Goal: Connect with others: Connect with other users

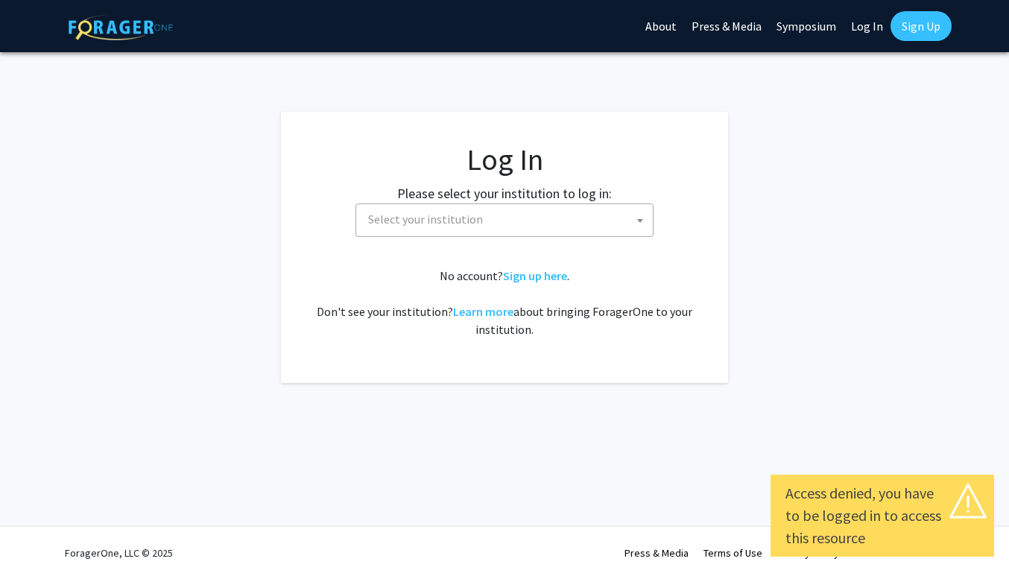
select select
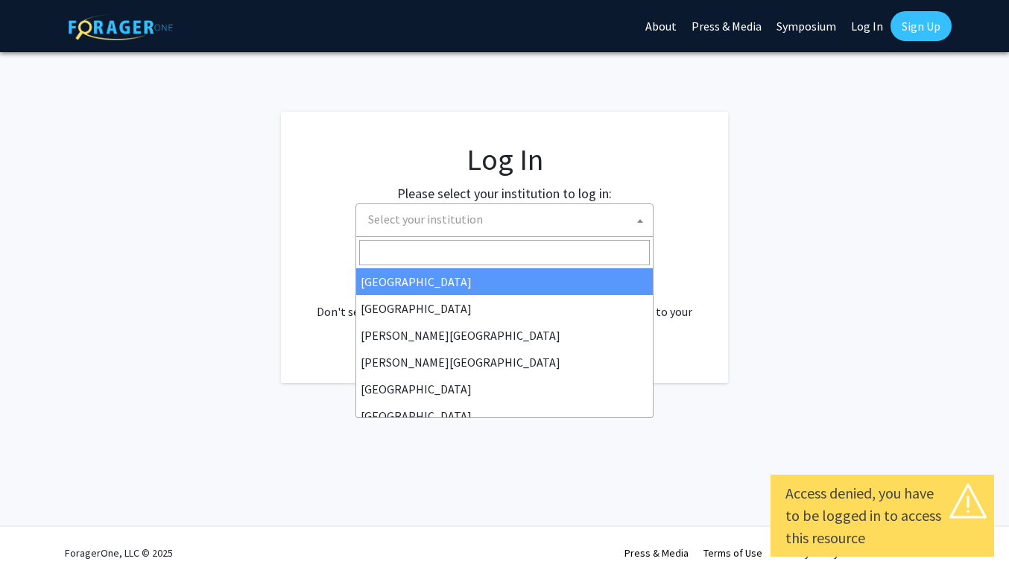
click at [627, 218] on span "Select your institution" at bounding box center [507, 219] width 291 height 31
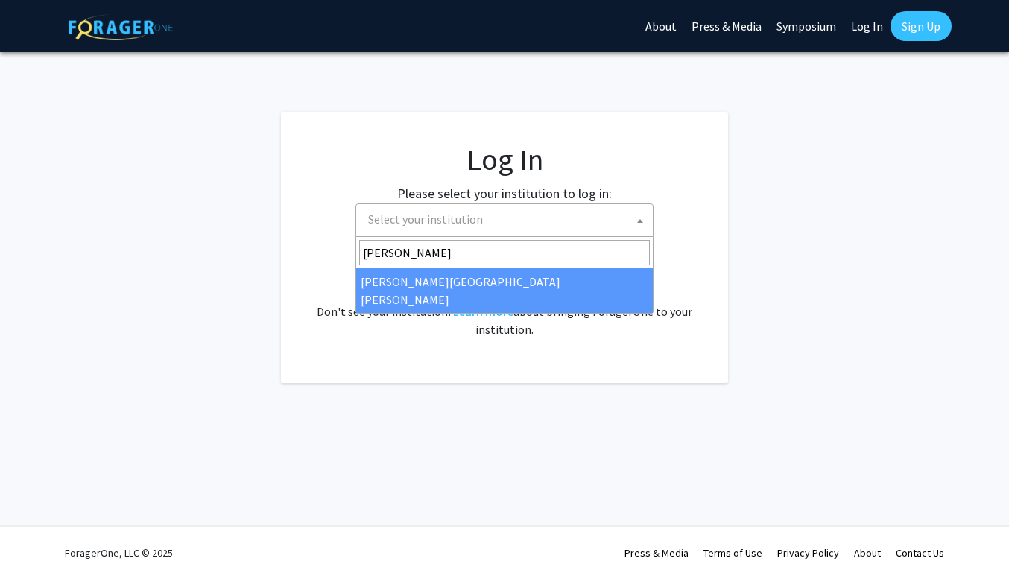
type input "johns"
select select "1"
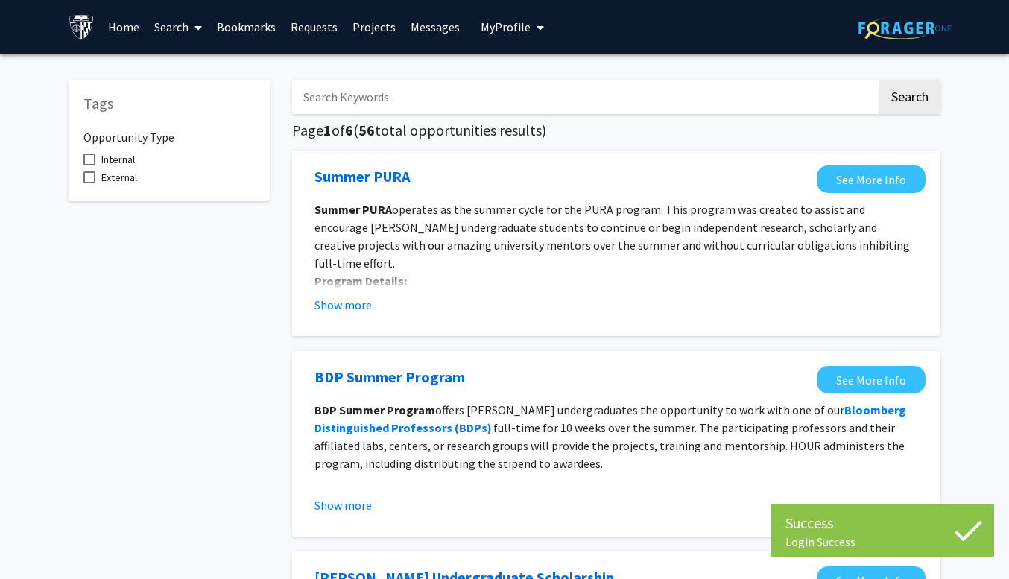
click at [560, 98] on input "Search Keywords" at bounding box center [584, 97] width 585 height 34
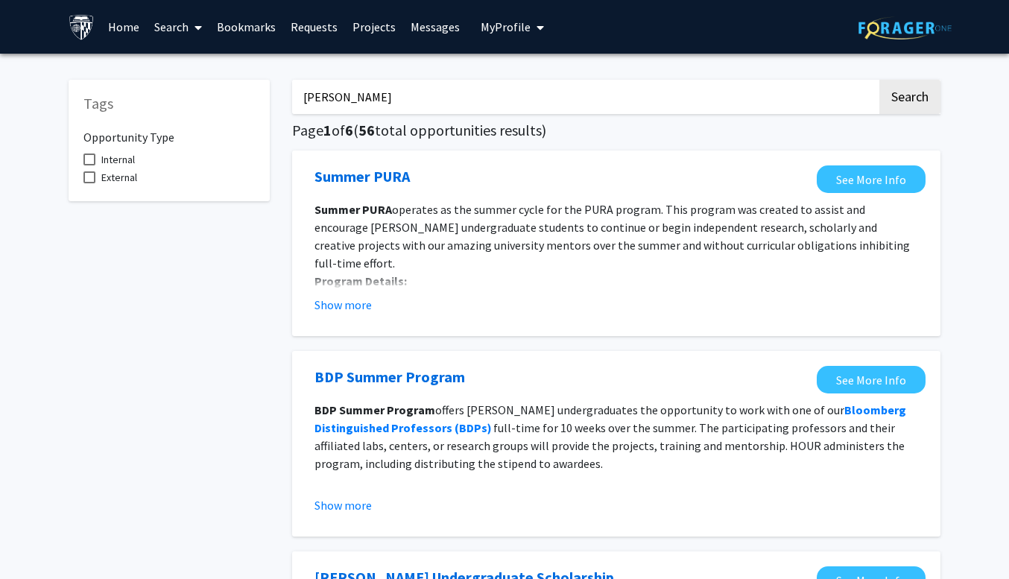
type input "[PERSON_NAME]"
click at [879, 80] on button "Search" at bounding box center [909, 97] width 61 height 34
click at [381, 30] on link "Projects" at bounding box center [374, 27] width 58 height 52
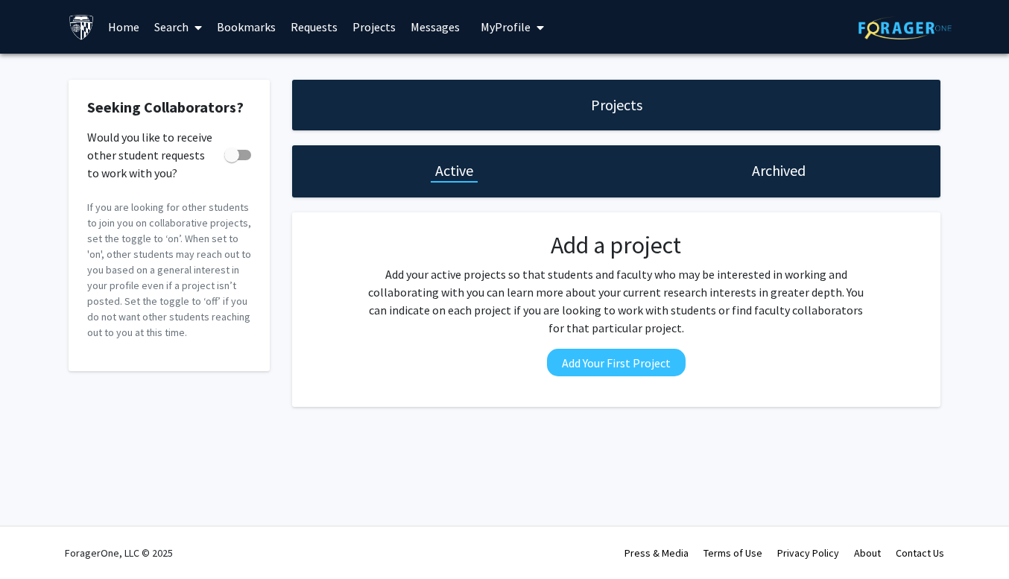
click at [321, 20] on link "Requests" at bounding box center [314, 27] width 62 height 52
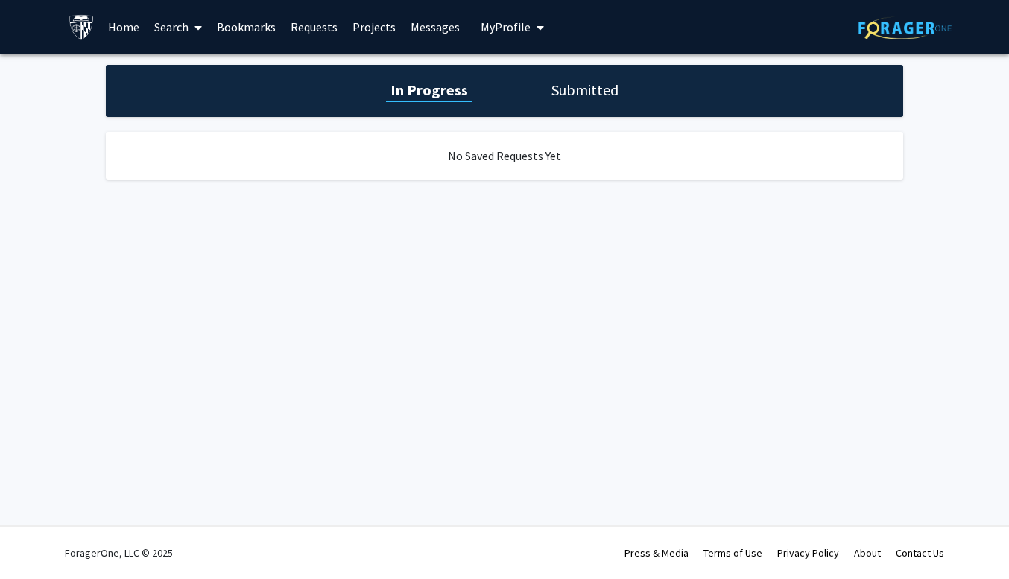
click at [201, 25] on icon at bounding box center [197, 28] width 7 height 12
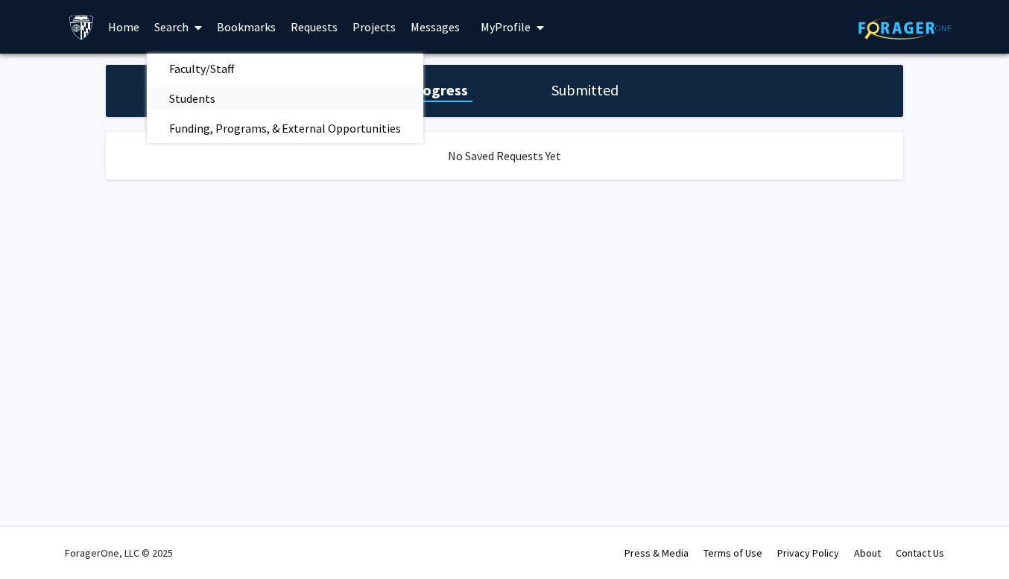
click at [195, 95] on span "Students" at bounding box center [192, 98] width 91 height 30
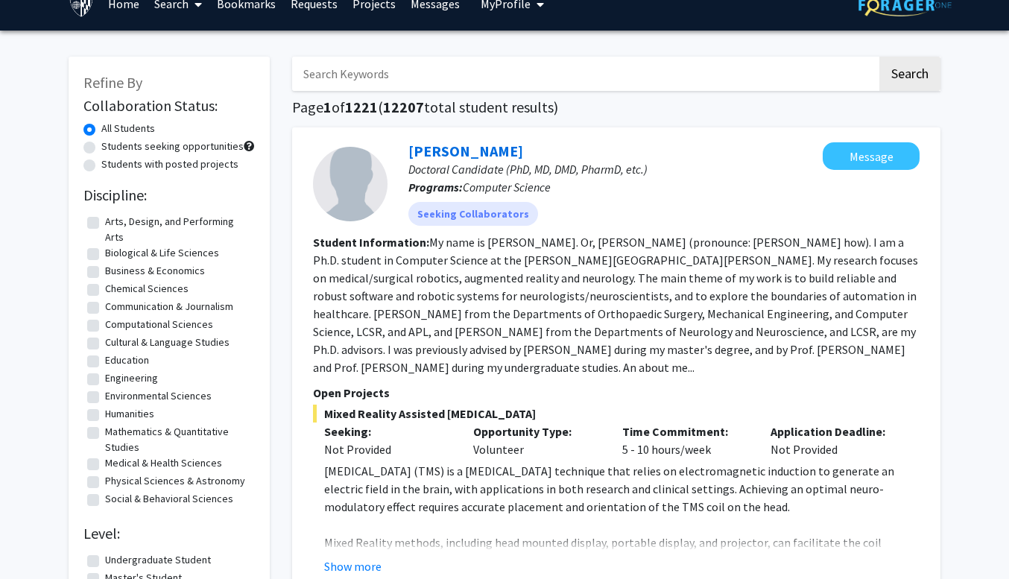
scroll to position [28, 0]
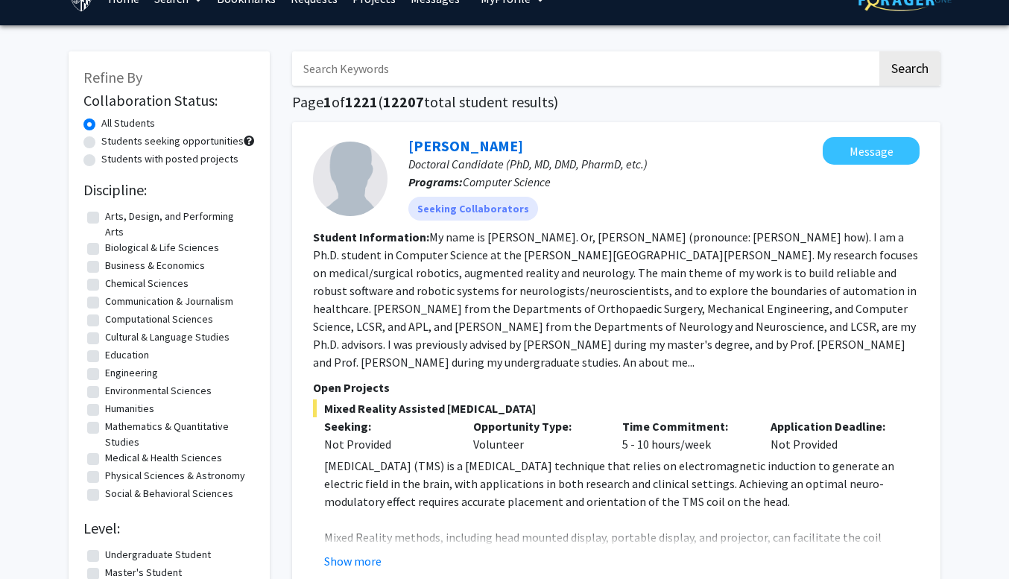
click at [105, 355] on label "Education" at bounding box center [127, 355] width 44 height 16
click at [105, 355] on input "Education" at bounding box center [110, 352] width 10 height 10
checkbox input "true"
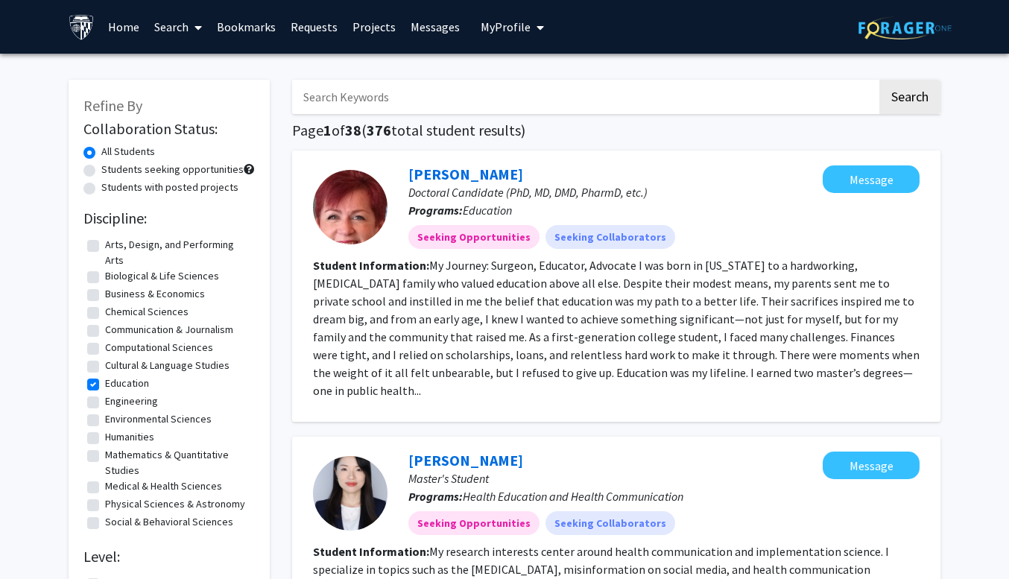
click at [101, 173] on label "Students seeking opportunities" at bounding box center [172, 170] width 142 height 16
click at [101, 171] on input "Students seeking opportunities" at bounding box center [106, 167] width 10 height 10
radio input "true"
click at [101, 153] on label "All Students" at bounding box center [128, 152] width 54 height 16
click at [101, 153] on input "All Students" at bounding box center [106, 149] width 10 height 10
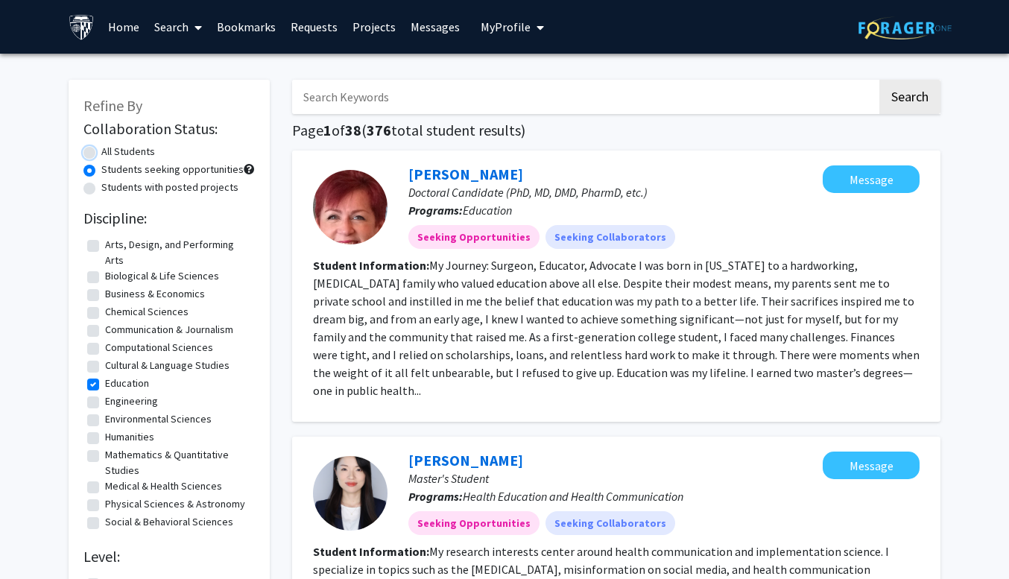
radio input "true"
click at [191, 34] on span at bounding box center [195, 27] width 13 height 52
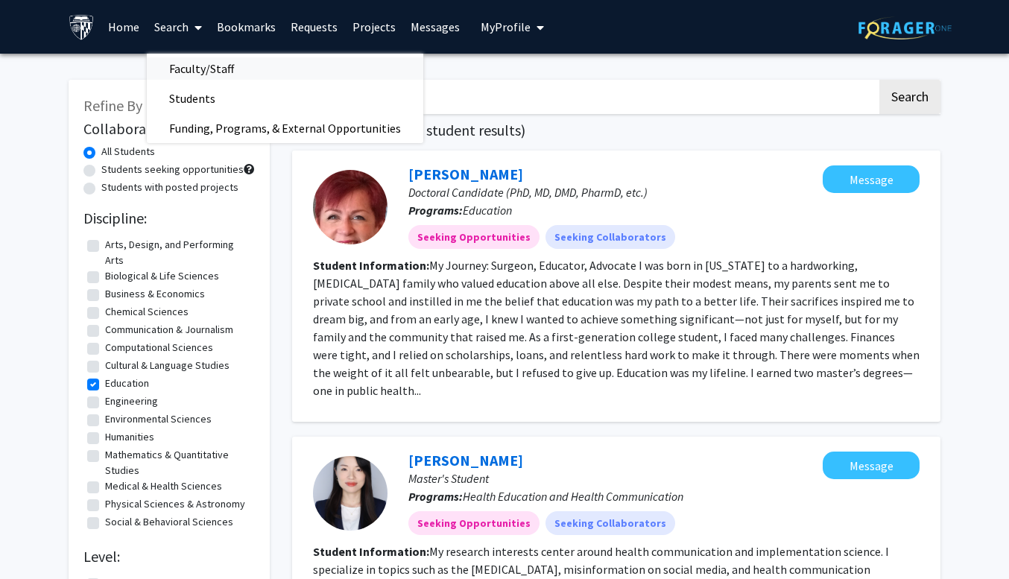
click at [195, 70] on span "Faculty/Staff" at bounding box center [202, 69] width 110 height 30
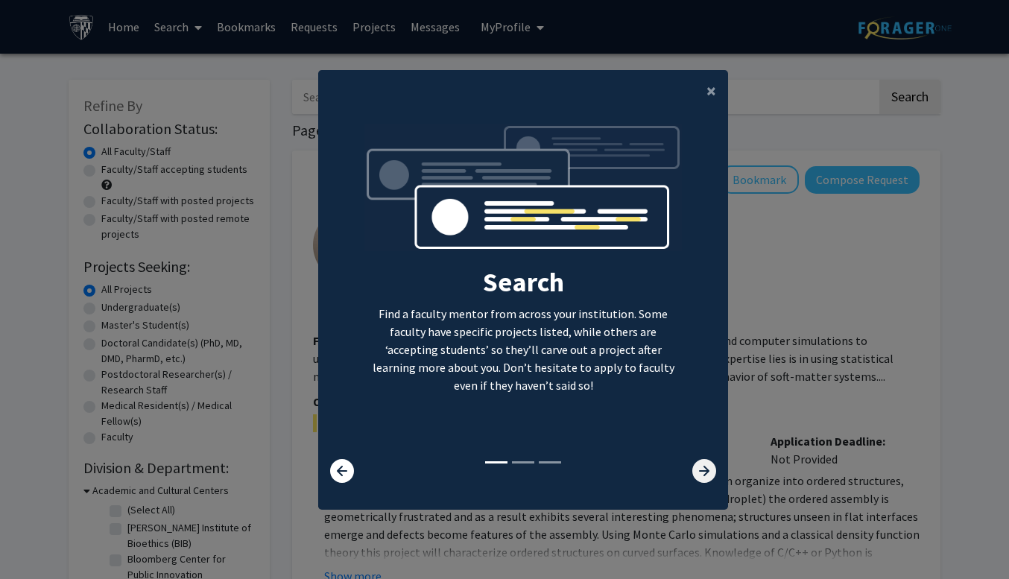
click at [708, 478] on icon at bounding box center [704, 471] width 24 height 24
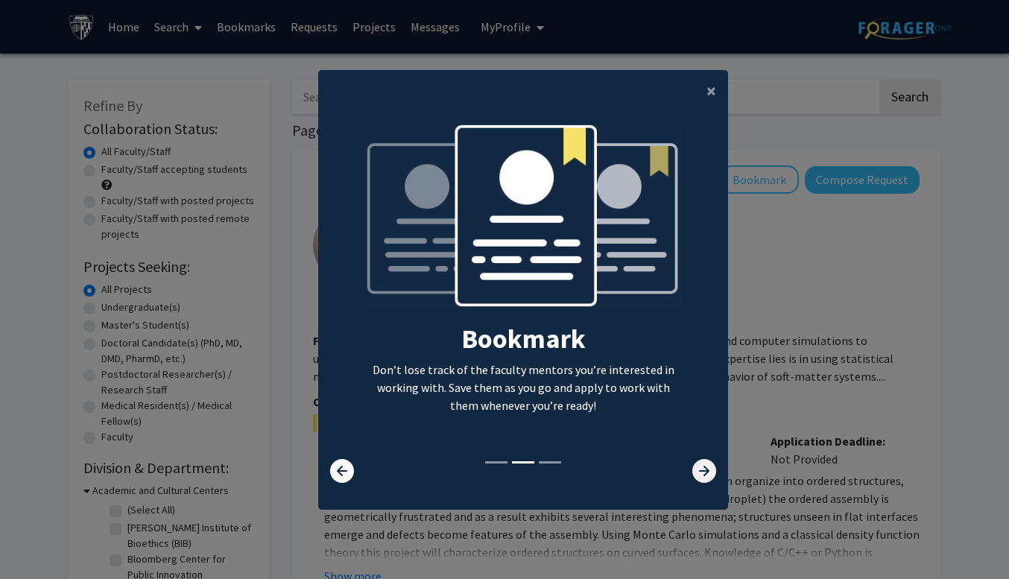
click at [708, 478] on icon at bounding box center [704, 471] width 24 height 24
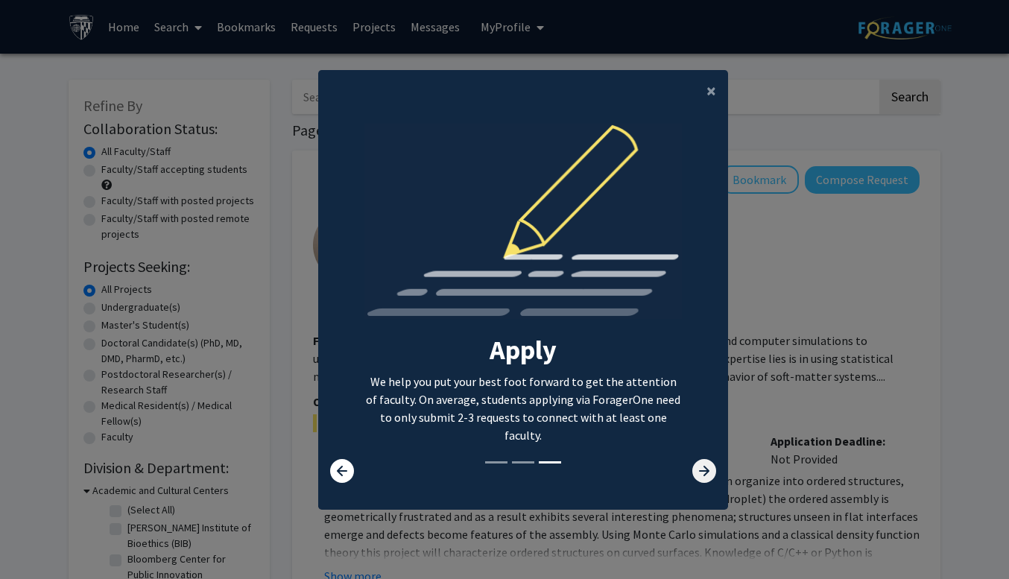
click at [708, 478] on icon at bounding box center [704, 471] width 24 height 24
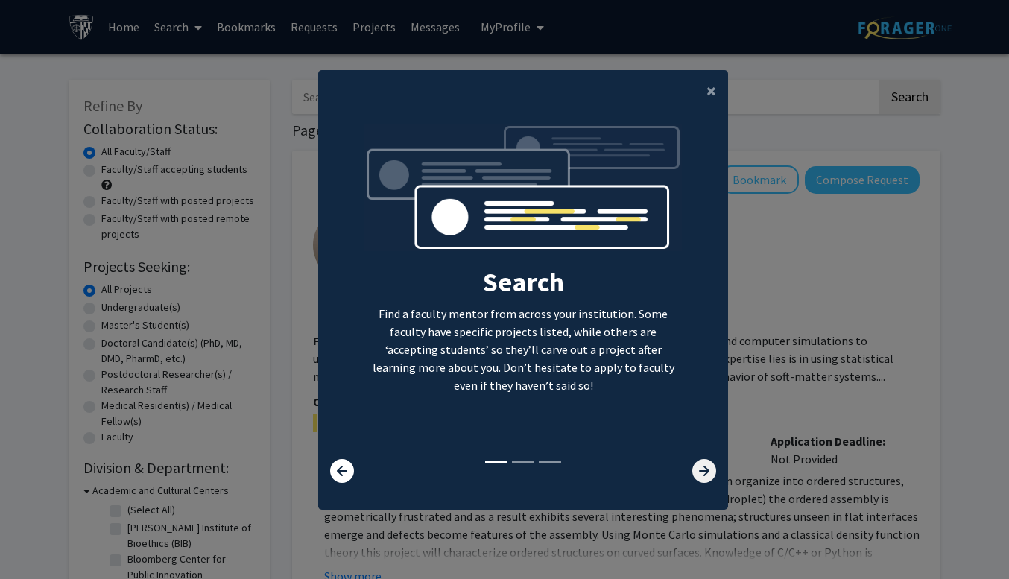
click at [709, 478] on icon at bounding box center [704, 471] width 24 height 24
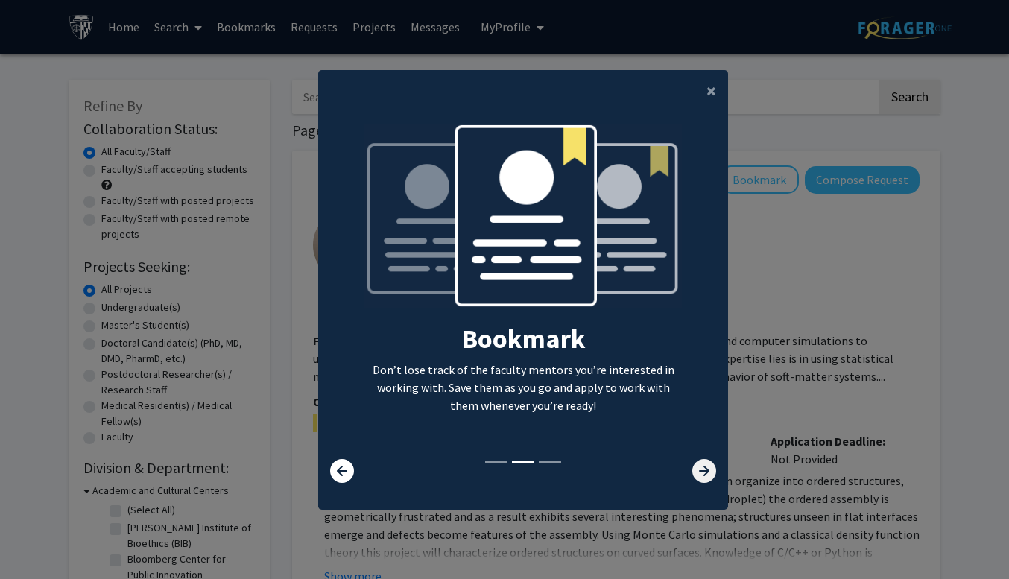
click at [709, 478] on icon at bounding box center [704, 471] width 24 height 24
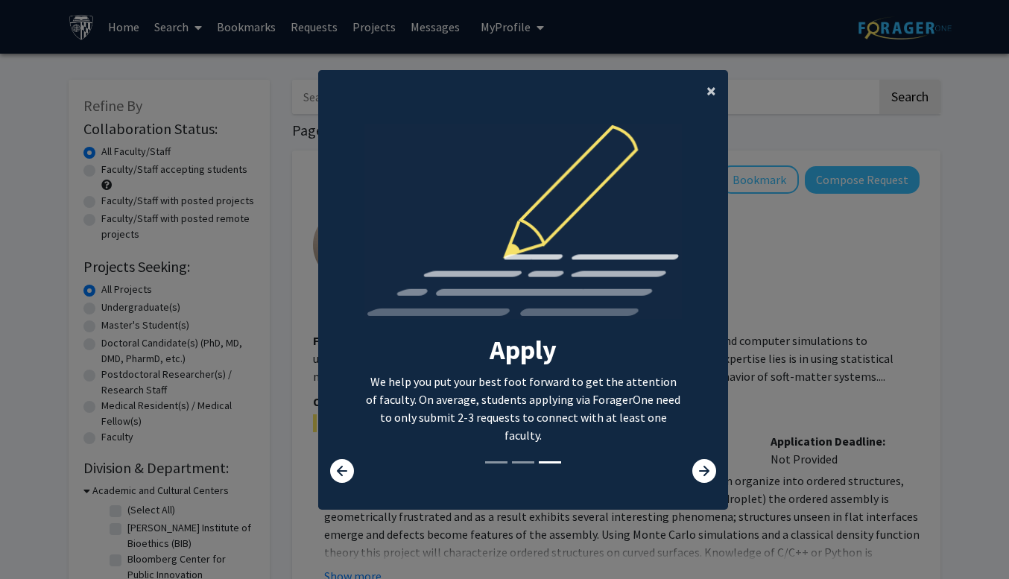
click at [708, 94] on span "×" at bounding box center [711, 90] width 10 height 23
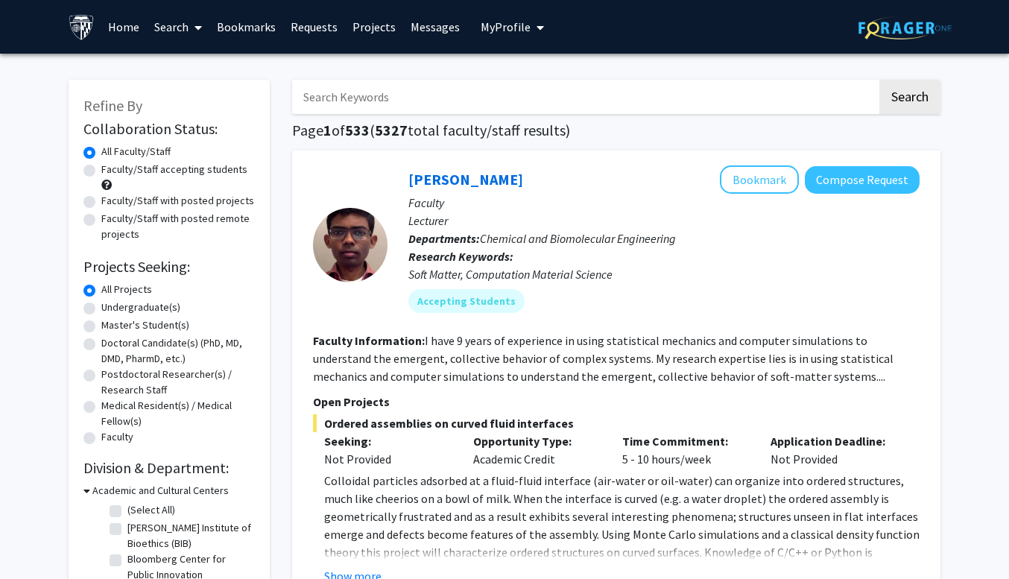
click at [708, 93] on input "Search Keywords" at bounding box center [584, 97] width 585 height 34
click at [879, 80] on button "Search" at bounding box center [909, 97] width 61 height 34
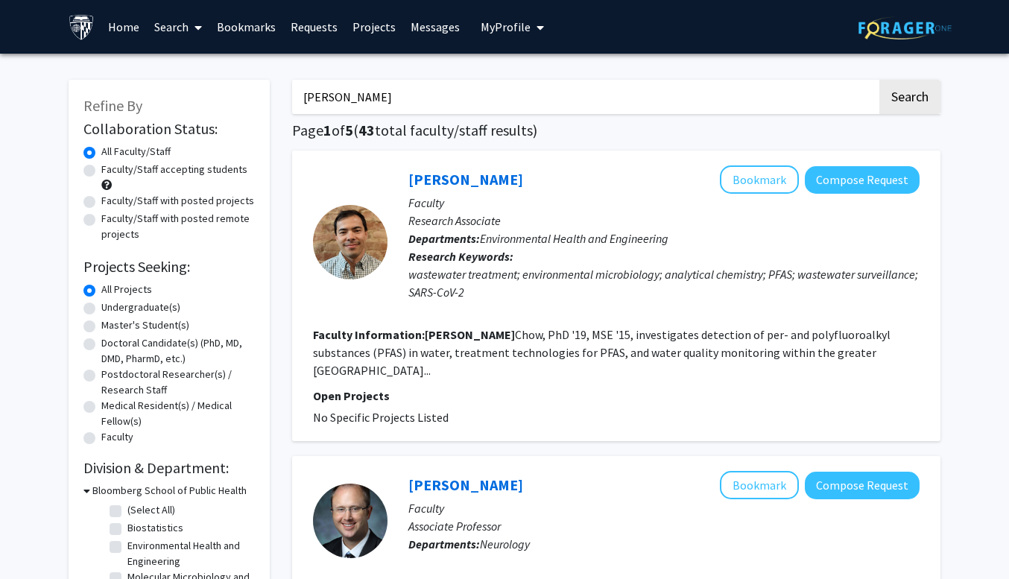
type input "[PERSON_NAME]"
click at [879, 80] on button "Search" at bounding box center [909, 97] width 61 height 34
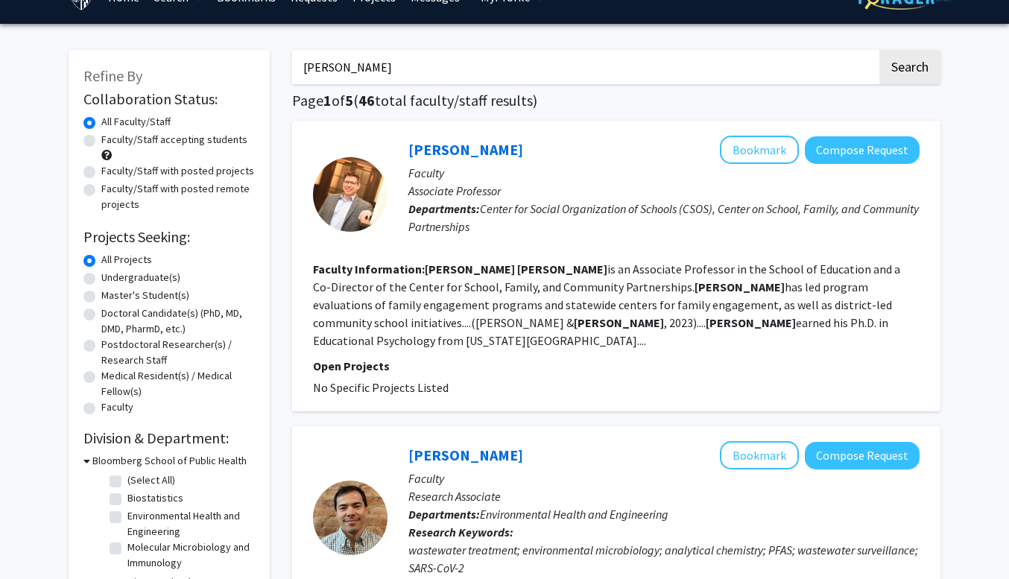
scroll to position [62, 0]
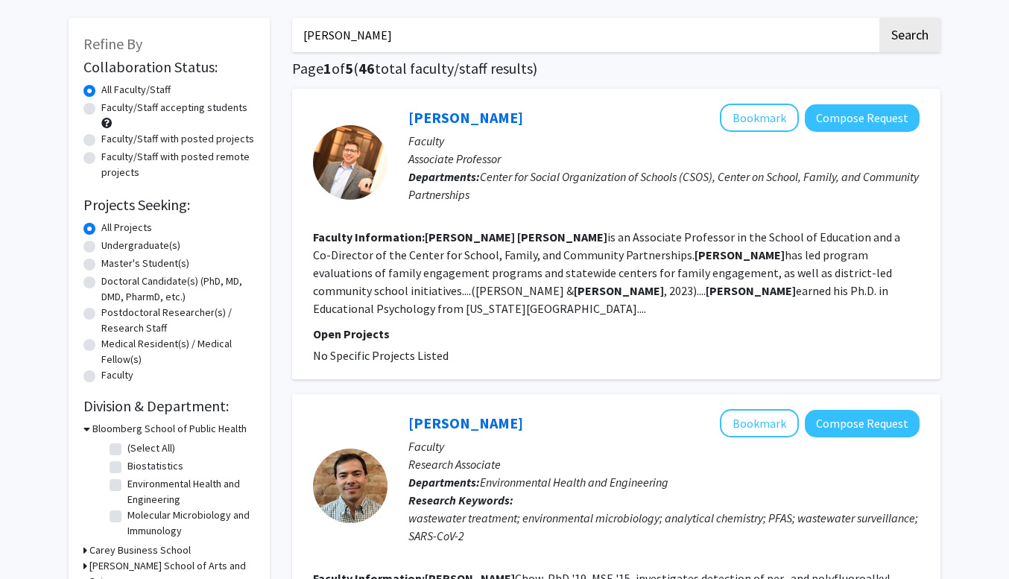
click at [360, 325] on p "Open Projects" at bounding box center [616, 334] width 607 height 18
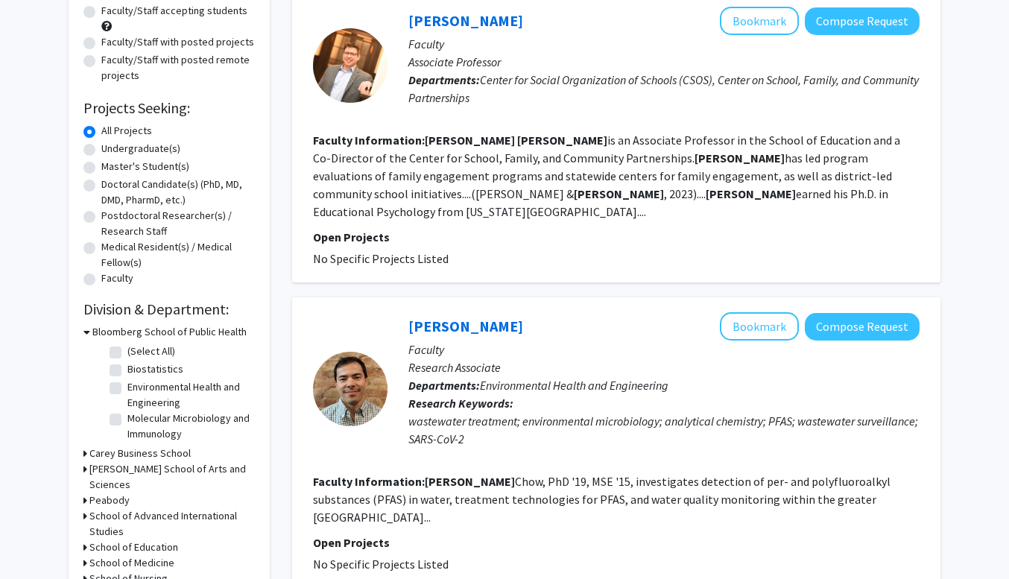
scroll to position [0, 0]
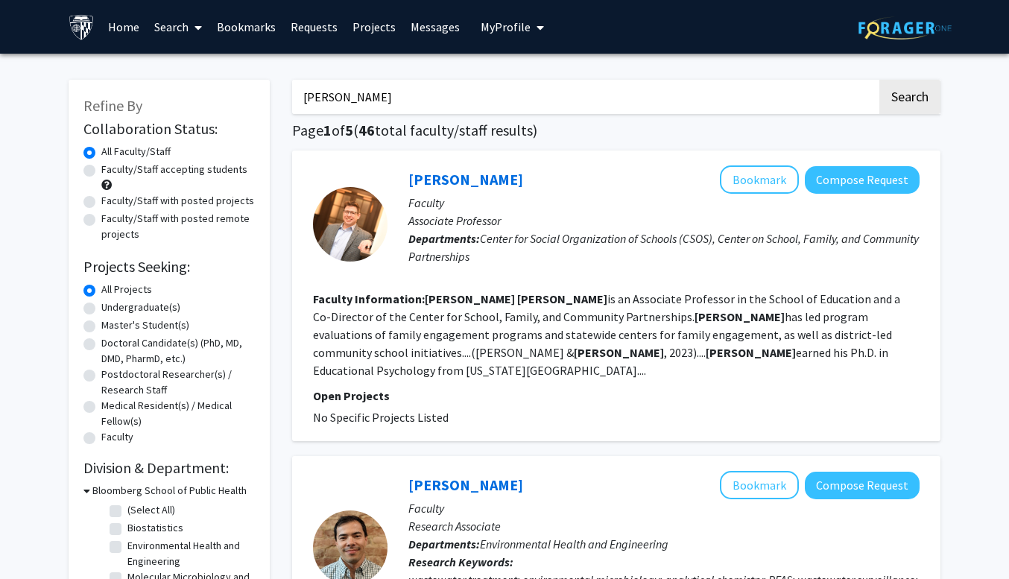
drag, startPoint x: 394, startPoint y: 99, endPoint x: 285, endPoint y: 93, distance: 108.9
click at [101, 151] on label "All Faculty/Staff" at bounding box center [135, 152] width 69 height 16
click at [101, 151] on input "All Faculty/Staff" at bounding box center [106, 149] width 10 height 10
click at [905, 104] on button "Search" at bounding box center [909, 97] width 61 height 34
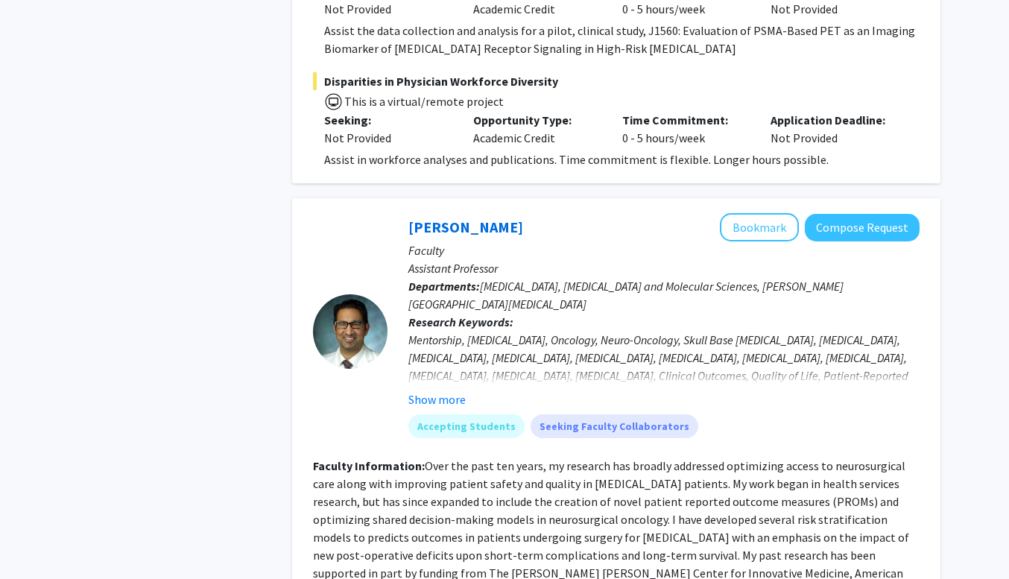
scroll to position [7674, 0]
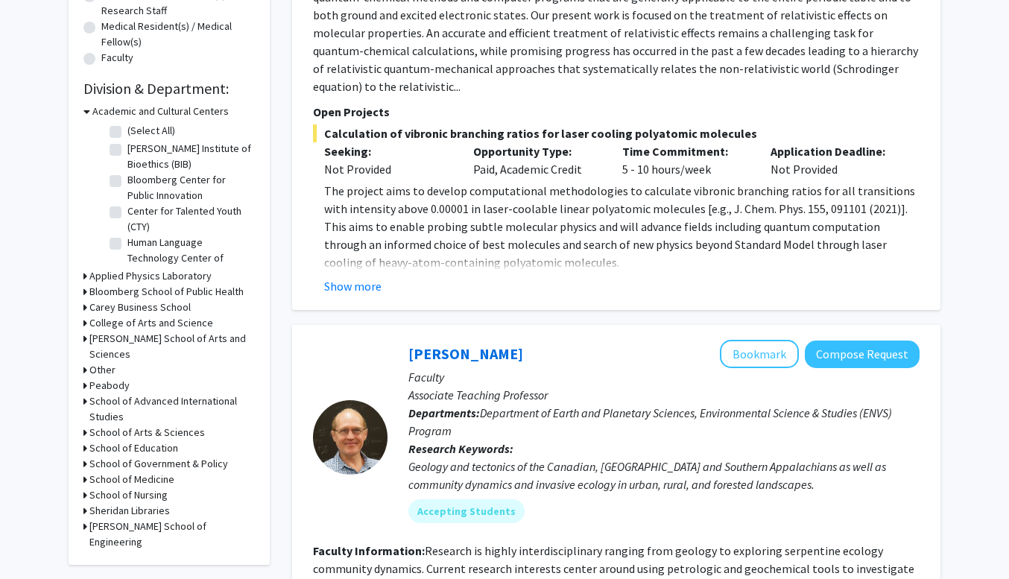
scroll to position [381, 0]
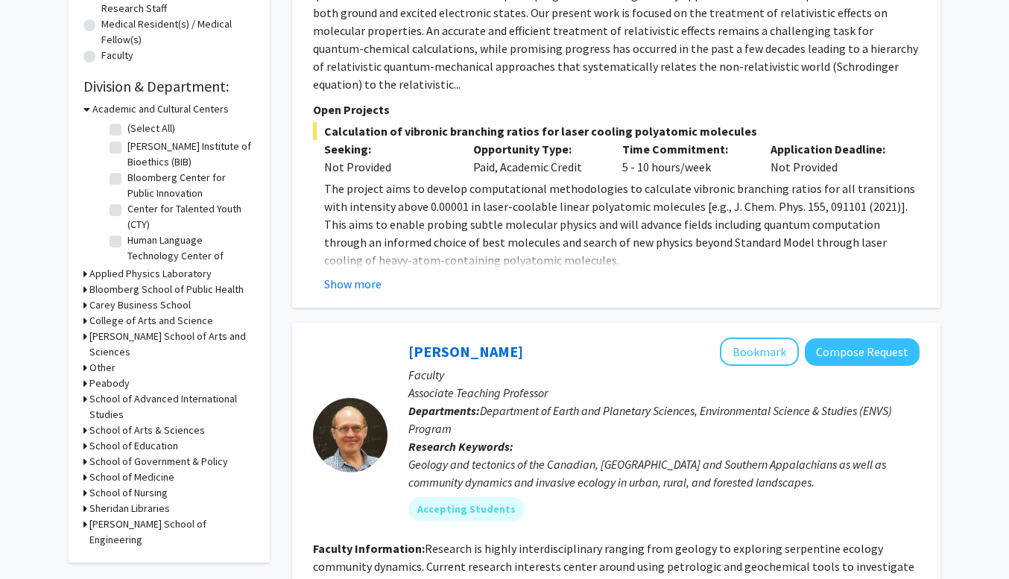
click at [112, 438] on h3 "School of Education" at bounding box center [133, 446] width 89 height 16
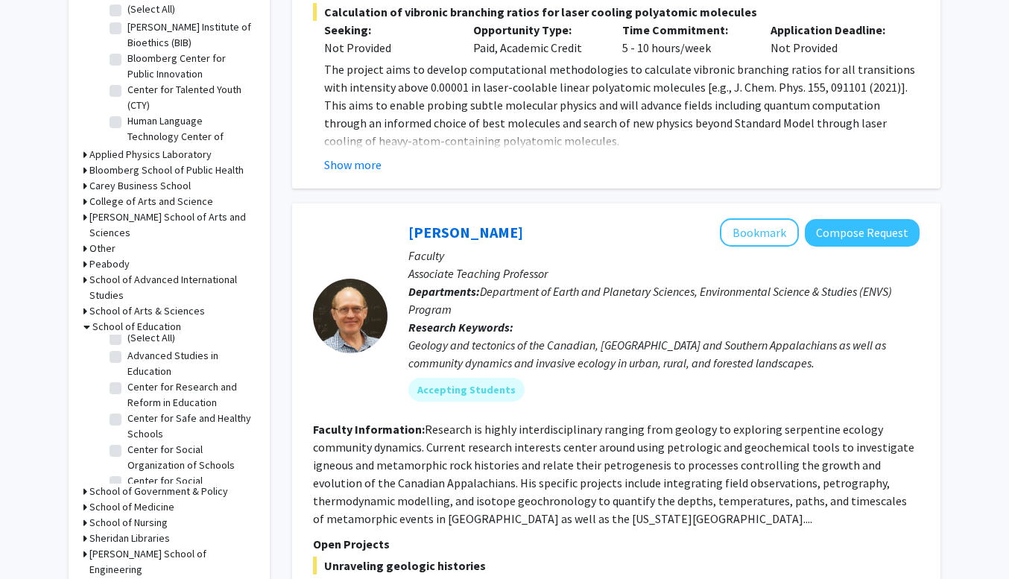
scroll to position [0, 0]
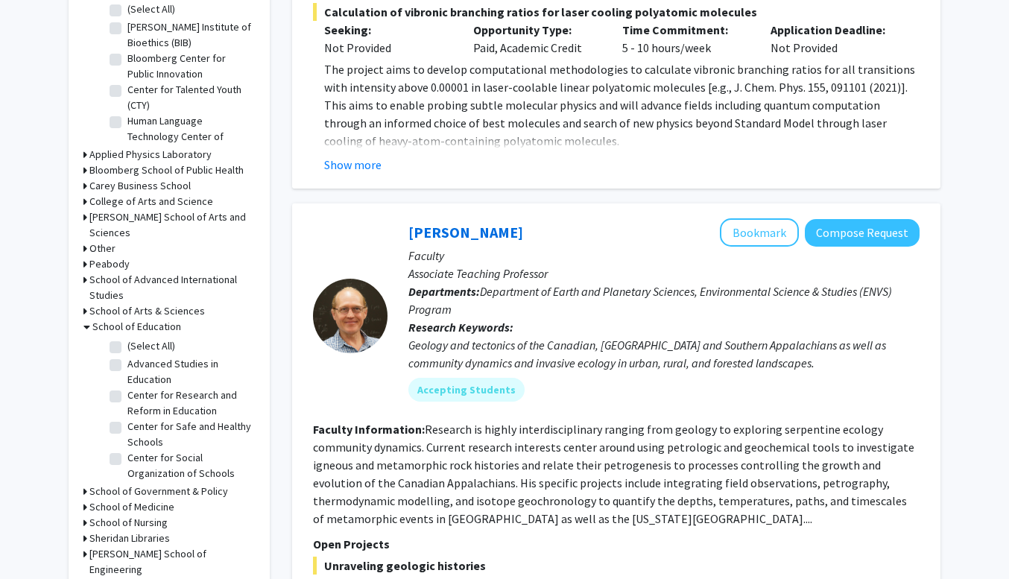
click at [127, 338] on label "(Select All)" at bounding box center [151, 346] width 48 height 16
click at [127, 338] on input "(Select All)" at bounding box center [132, 343] width 10 height 10
checkbox input "true"
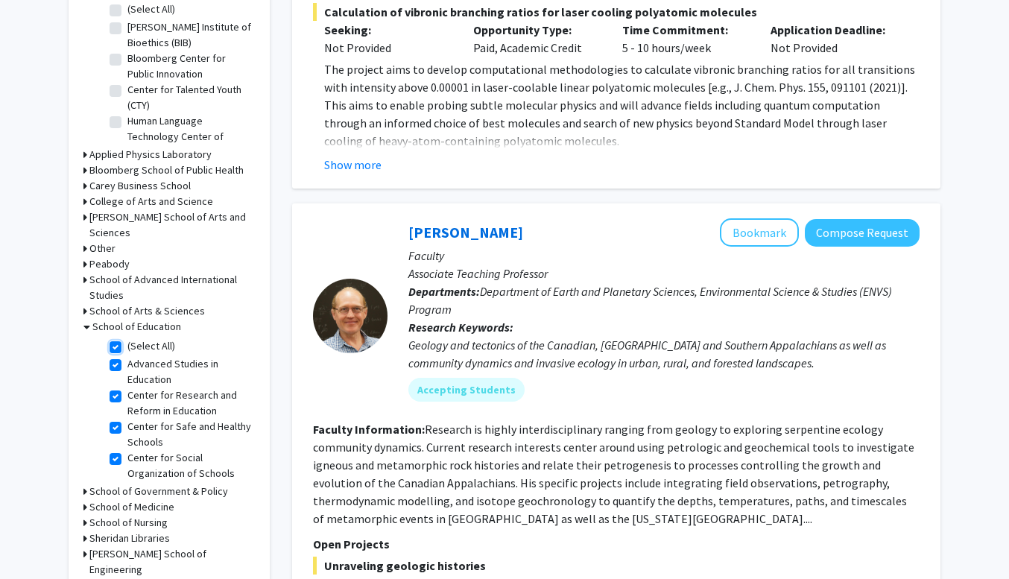
checkbox input "true"
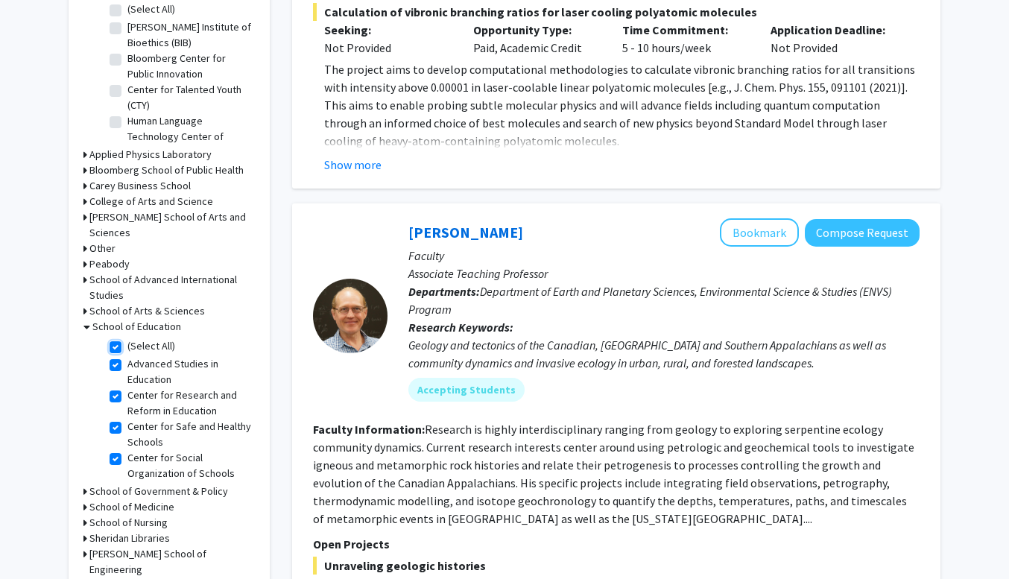
checkbox input "true"
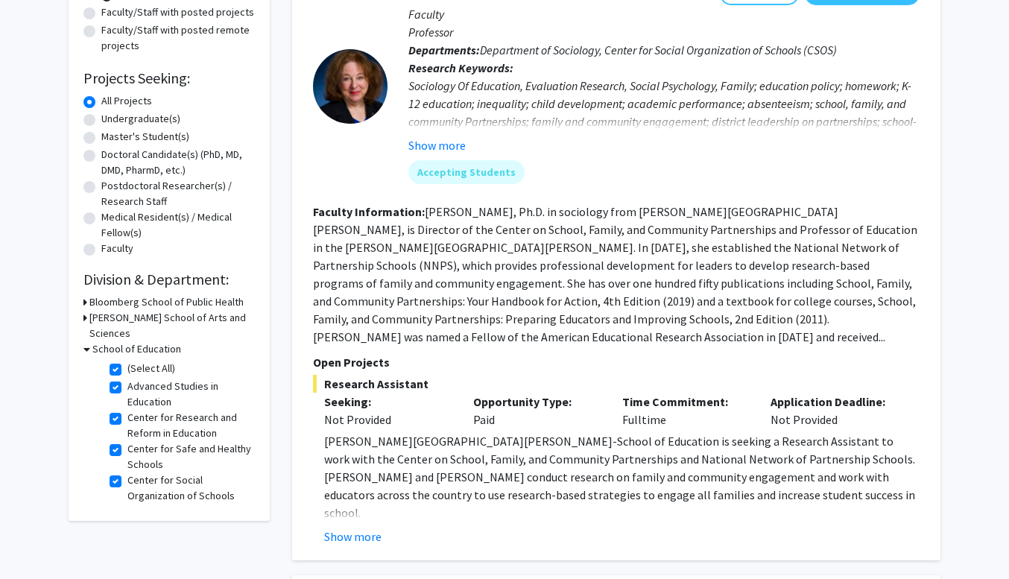
scroll to position [190, 0]
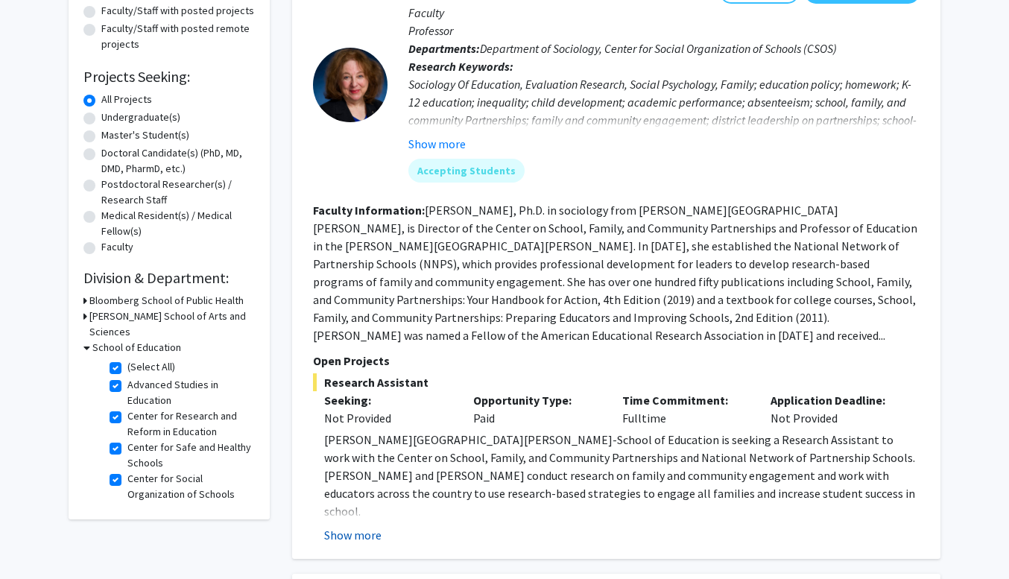
click at [359, 536] on button "Show more" at bounding box center [352, 535] width 57 height 18
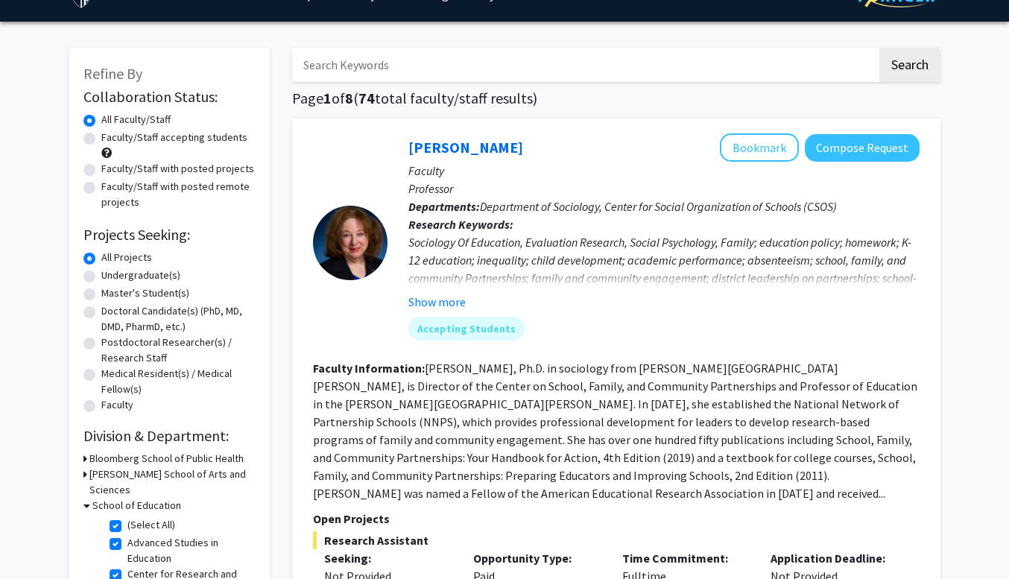
scroll to position [0, 0]
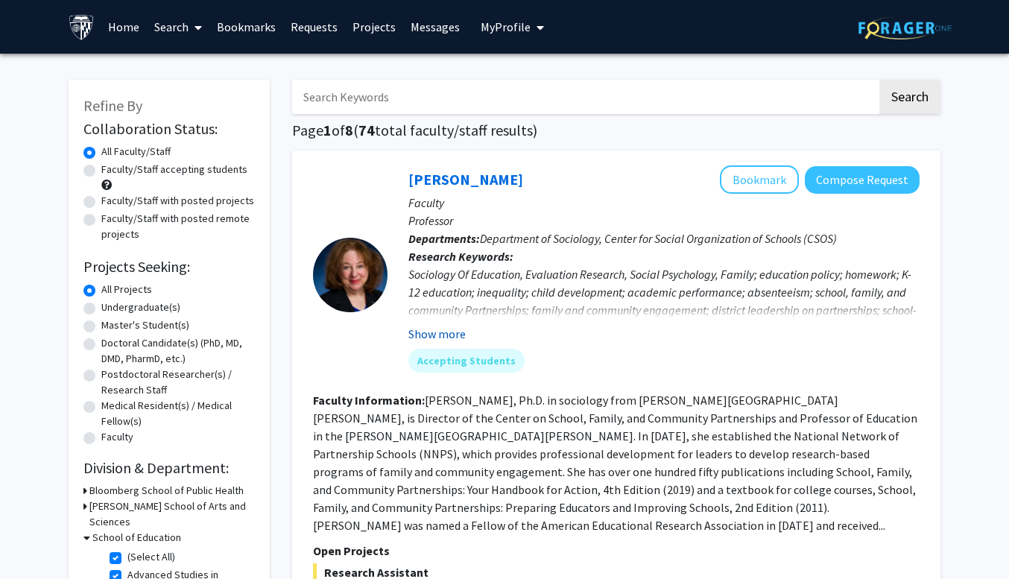
click at [446, 329] on button "Show more" at bounding box center [436, 334] width 57 height 18
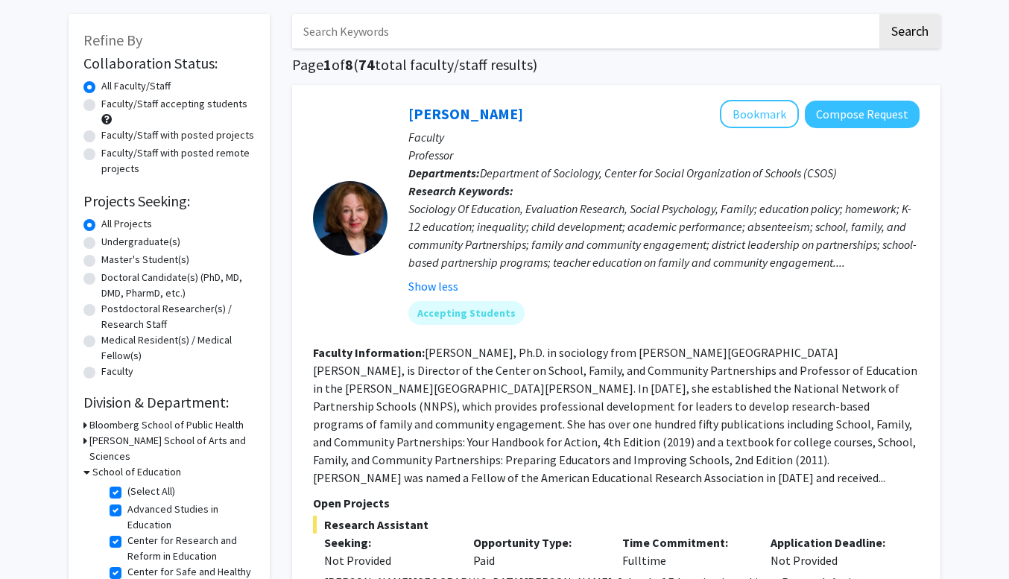
scroll to position [124, 0]
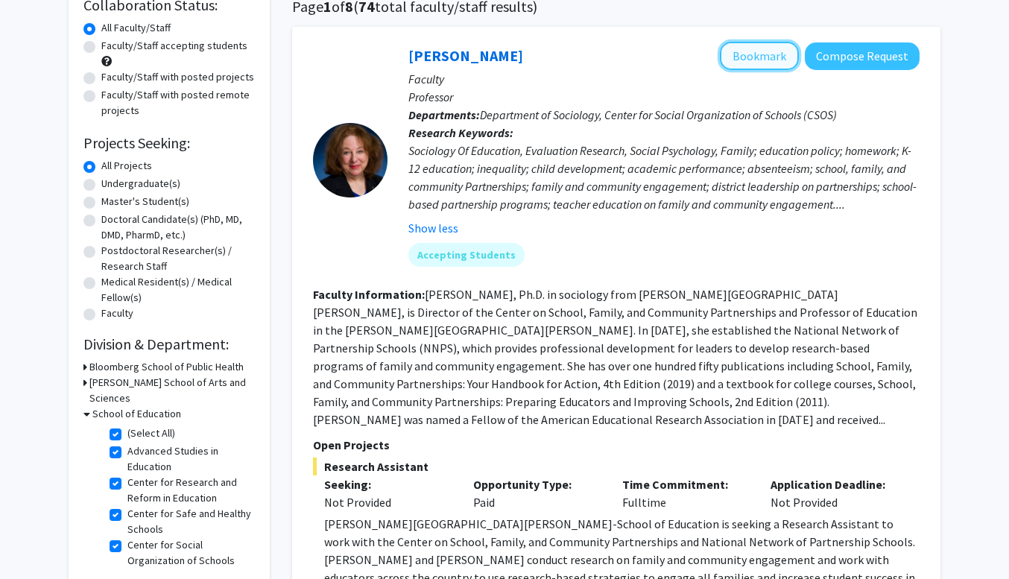
click at [762, 54] on button "Bookmark" at bounding box center [759, 56] width 79 height 28
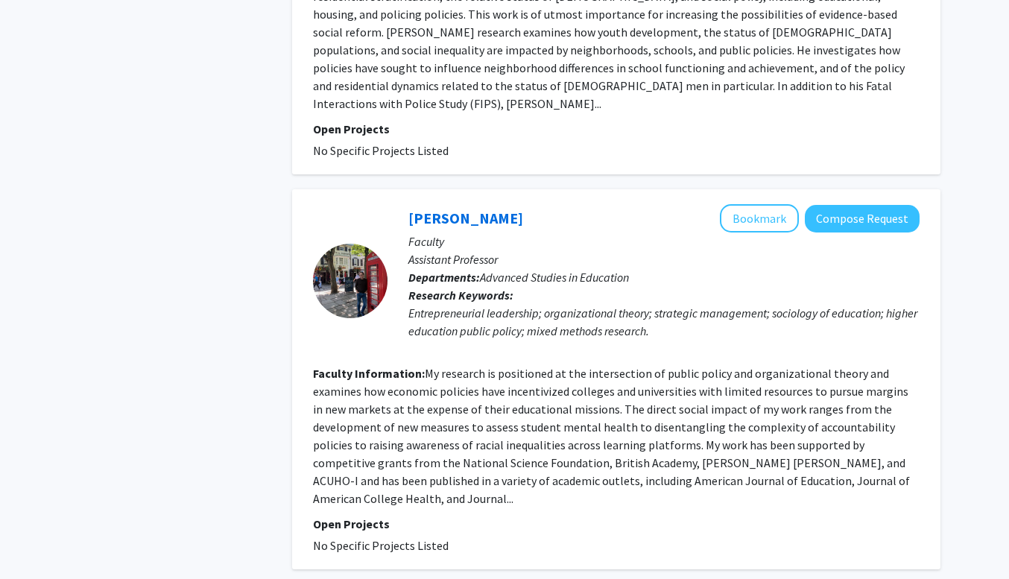
scroll to position [4103, 0]
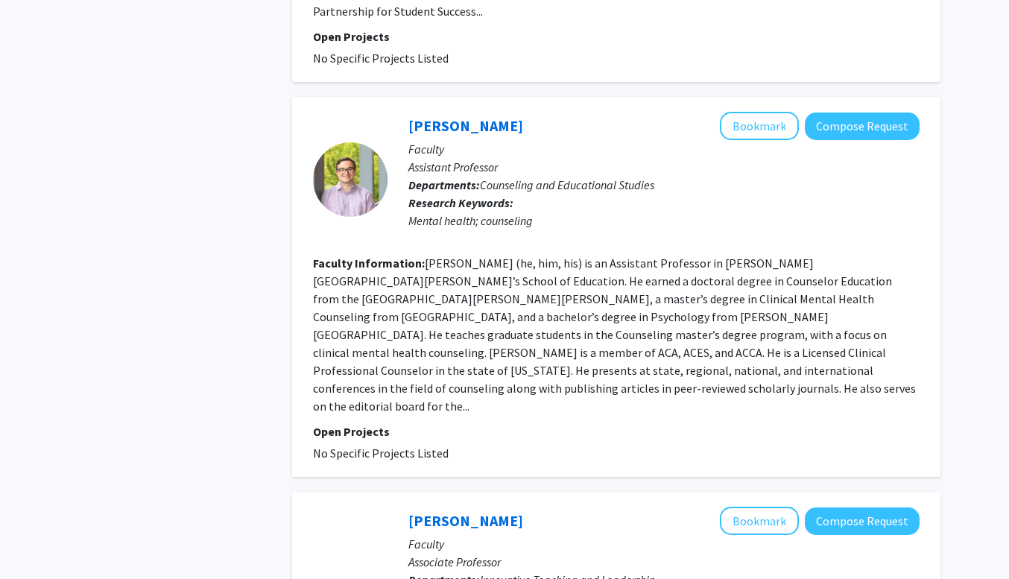
scroll to position [3283, 0]
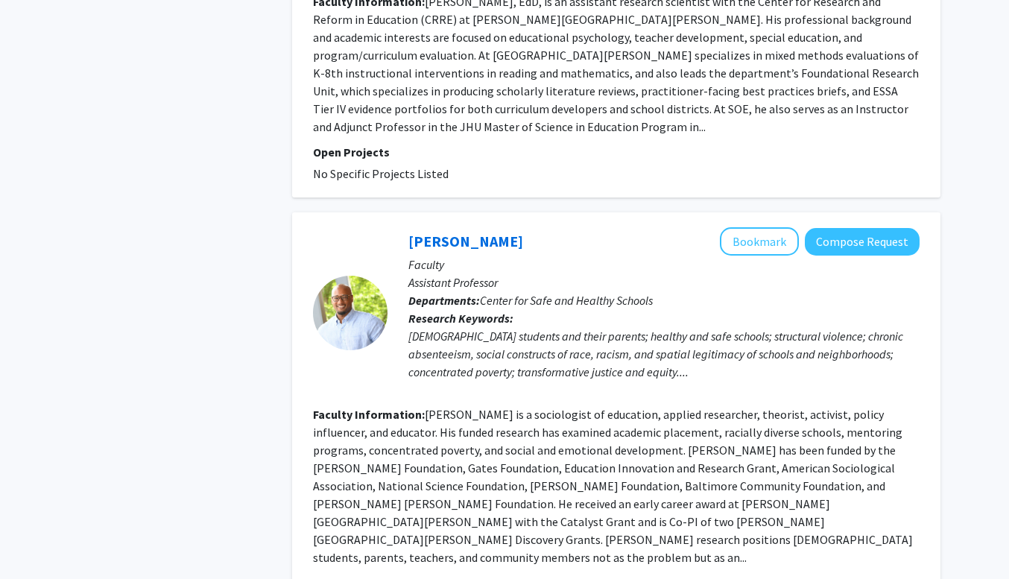
scroll to position [3420, 0]
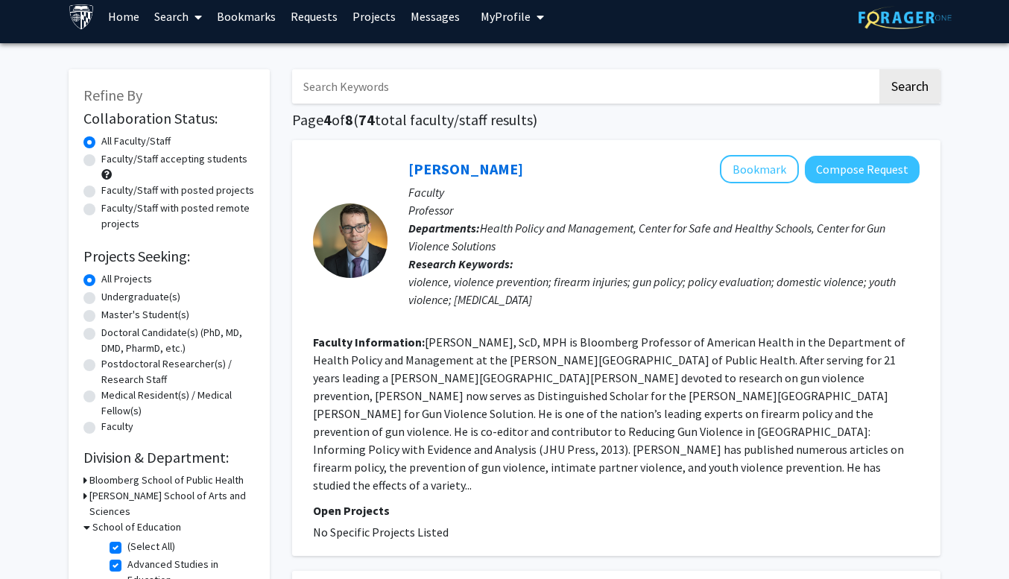
scroll to position [13, 0]
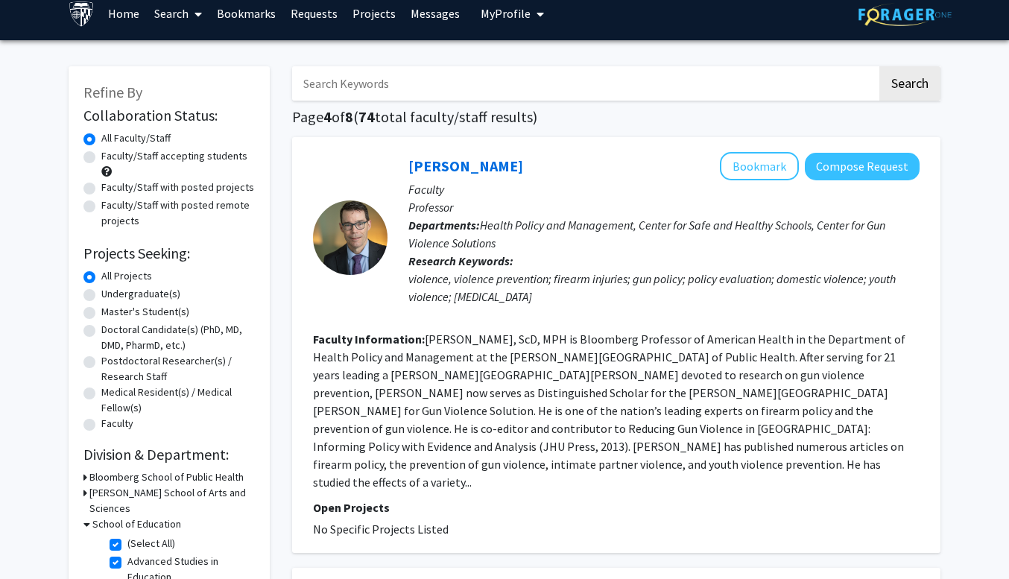
click at [101, 209] on label "Faculty/Staff with posted remote projects" at bounding box center [177, 212] width 153 height 31
click at [101, 207] on input "Faculty/Staff with posted remote projects" at bounding box center [106, 202] width 10 height 10
radio input "true"
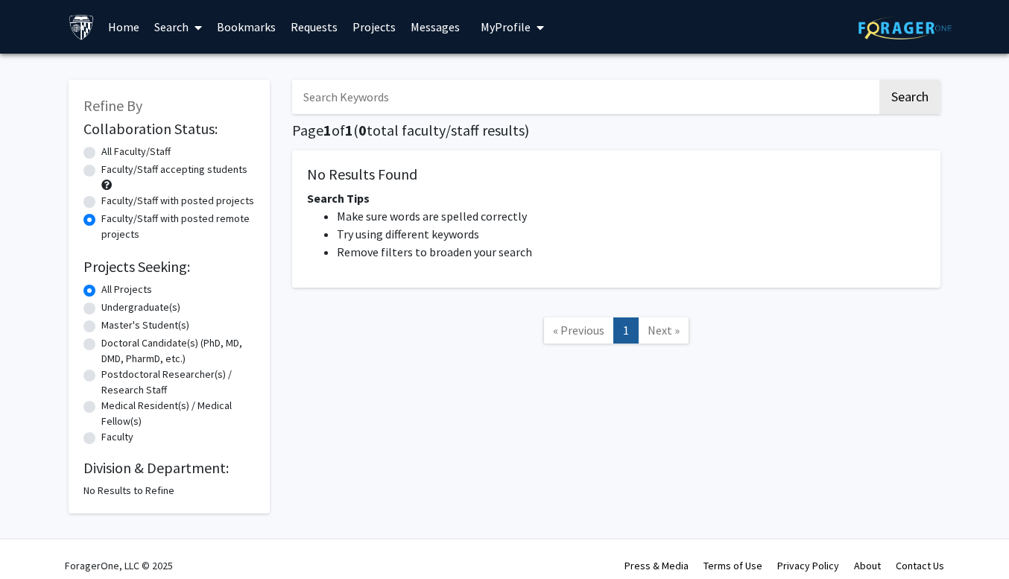
click at [101, 202] on label "Faculty/Staff with posted projects" at bounding box center [177, 201] width 153 height 16
click at [101, 202] on input "Faculty/Staff with posted projects" at bounding box center [106, 198] width 10 height 10
radio input "true"
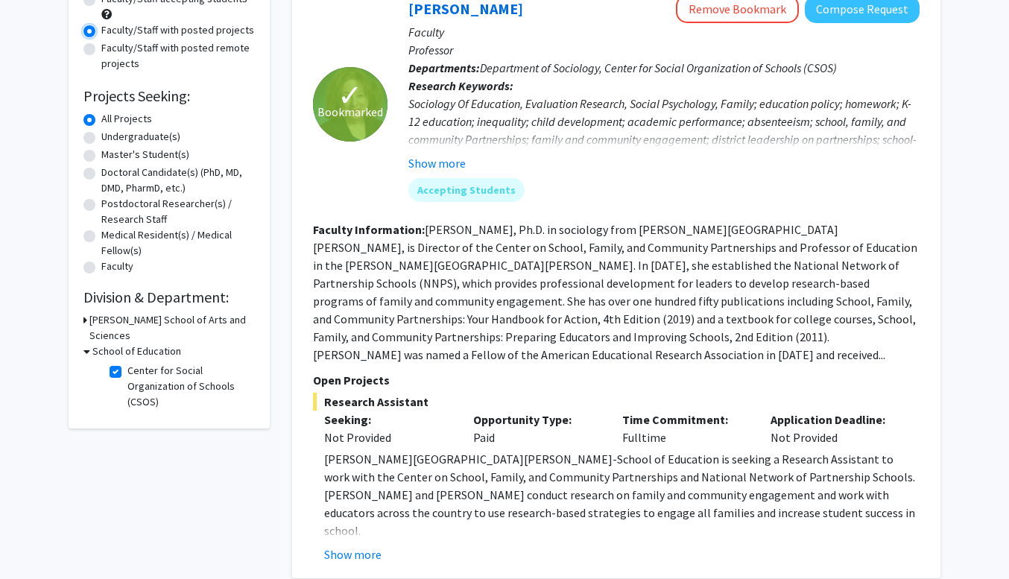
scroll to position [172, 0]
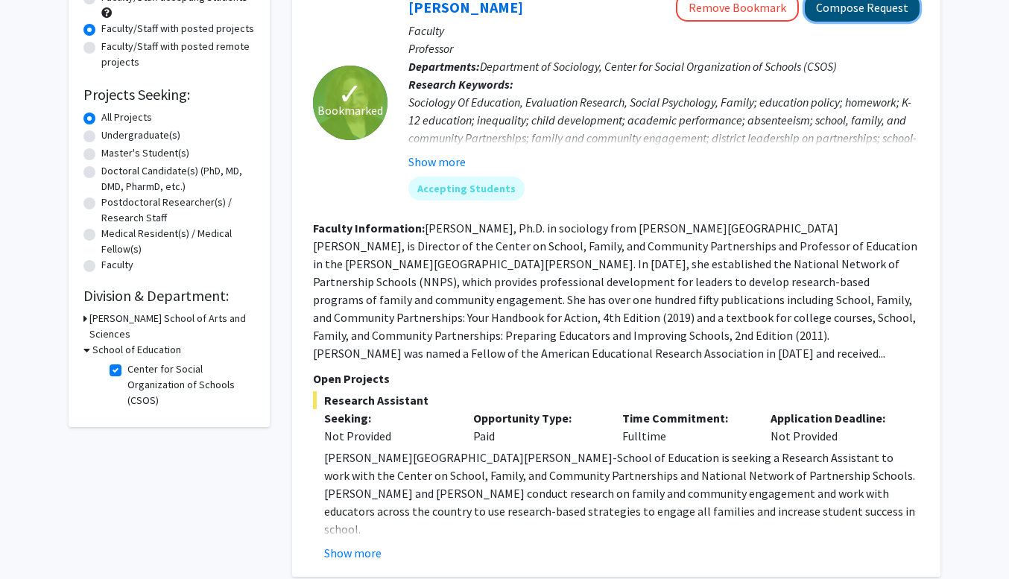
click at [843, 8] on button "Compose Request" at bounding box center [862, 8] width 115 height 28
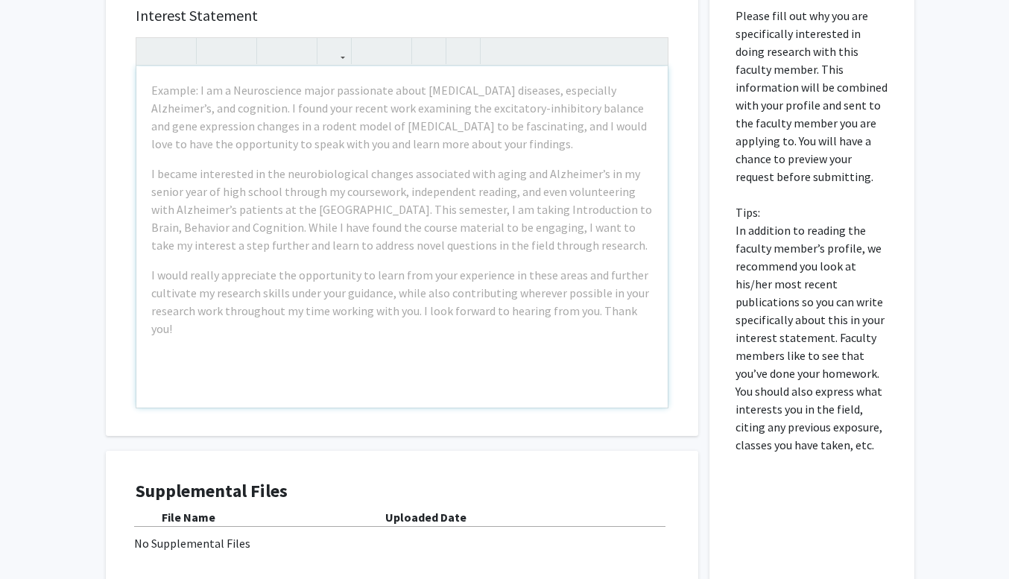
scroll to position [508, 0]
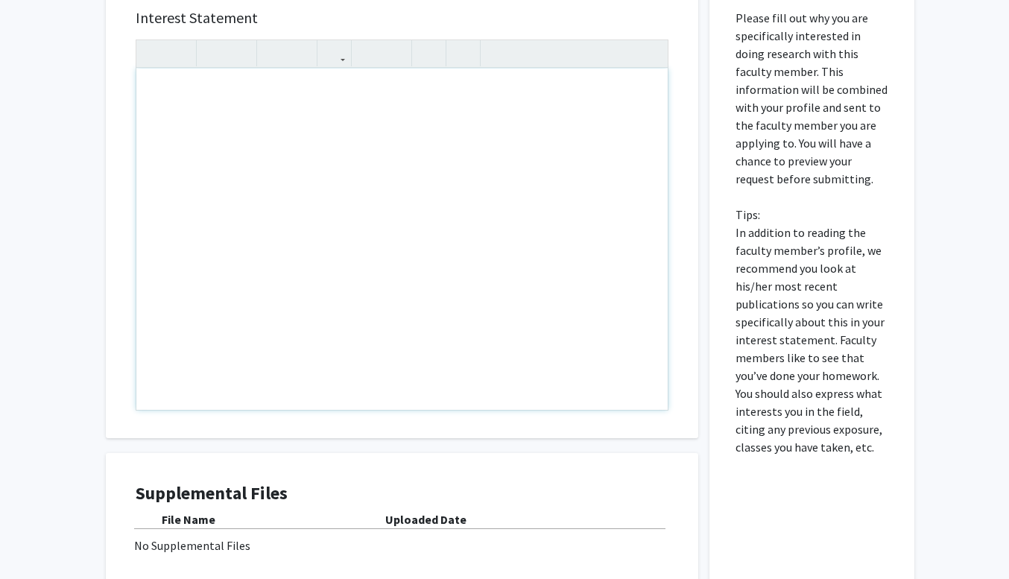
drag, startPoint x: 650, startPoint y: 320, endPoint x: 264, endPoint y: 125, distance: 432.5
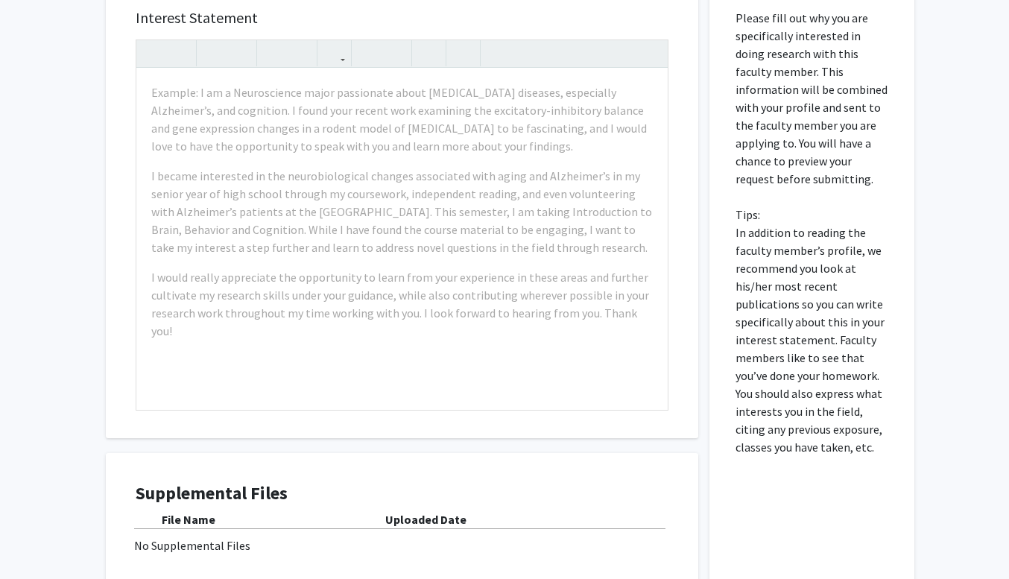
click at [498, 0] on div "Interest Statement Example: I am a Neuroscience major passionate about [MEDICAL…" at bounding box center [402, 216] width 563 height 444
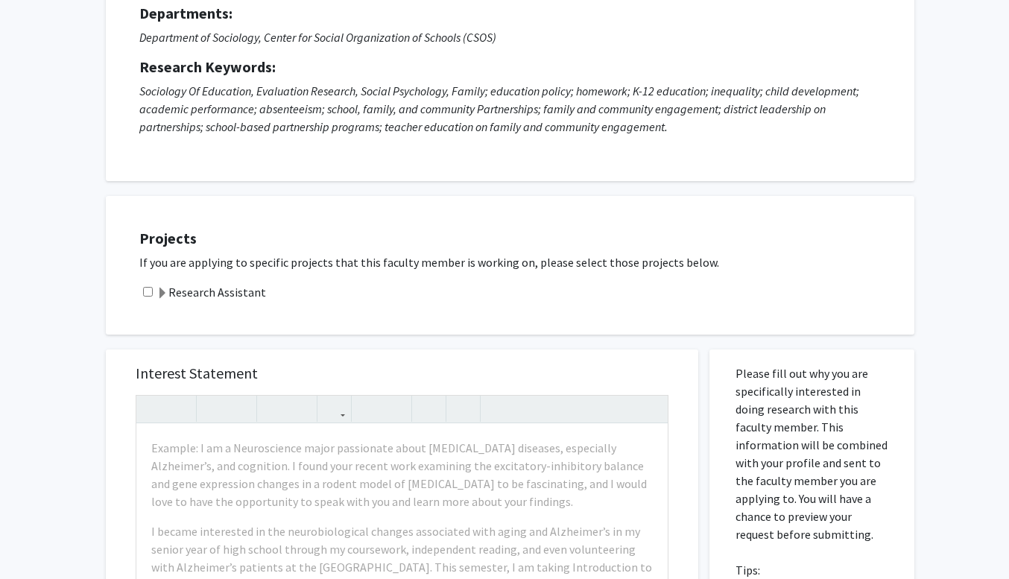
scroll to position [0, 0]
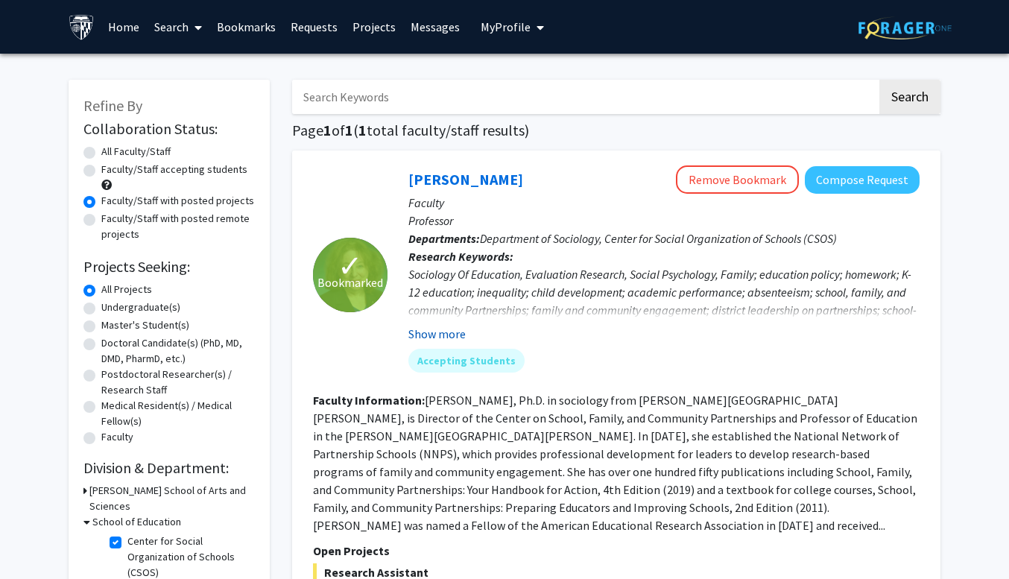
click at [437, 336] on button "Show more" at bounding box center [436, 334] width 57 height 18
